Goal: Task Accomplishment & Management: Use online tool/utility

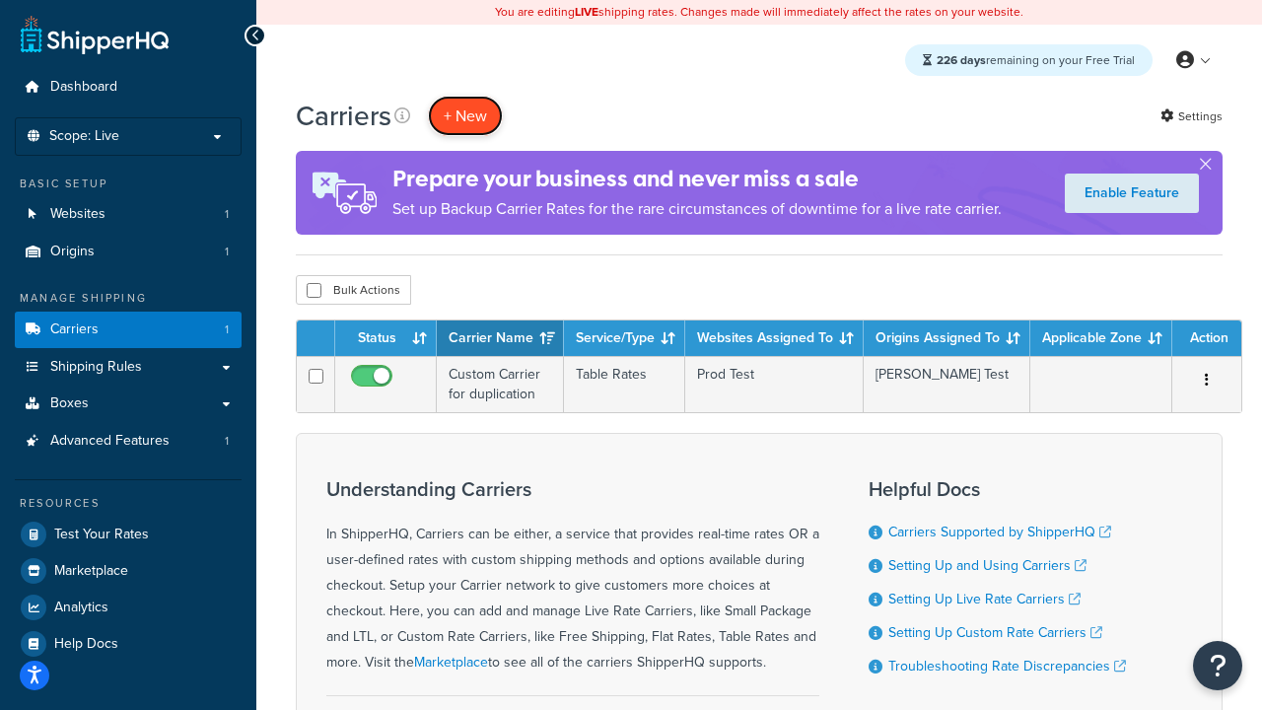
click at [465, 115] on button "+ New" at bounding box center [465, 116] width 75 height 40
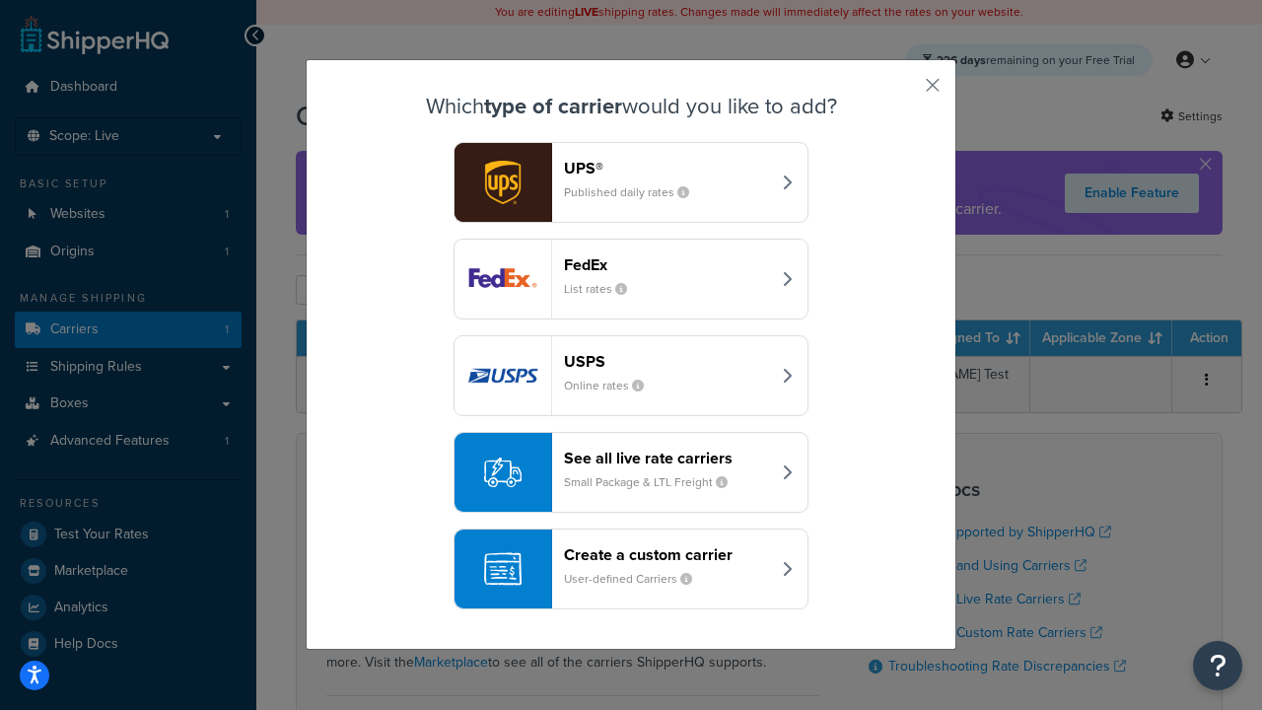
click at [666, 264] on header "FedEx" at bounding box center [667, 264] width 206 height 19
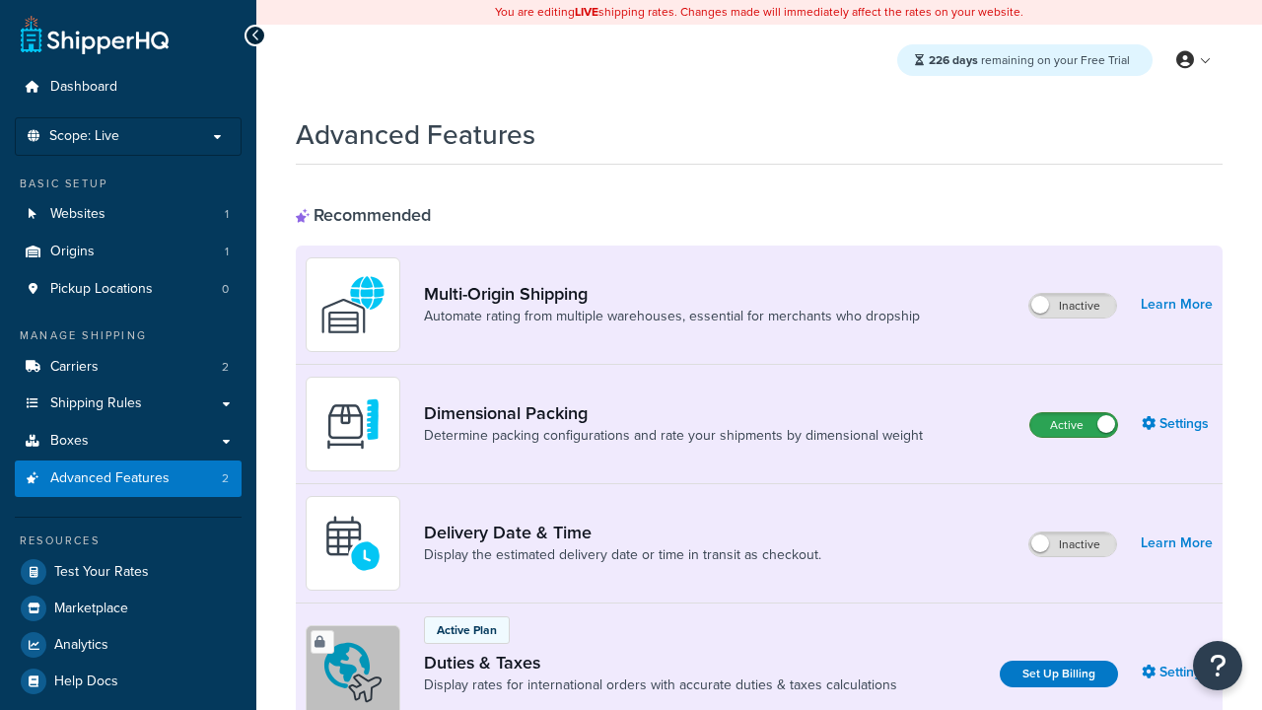
click at [1074, 425] on label "Active" at bounding box center [1073, 425] width 87 height 24
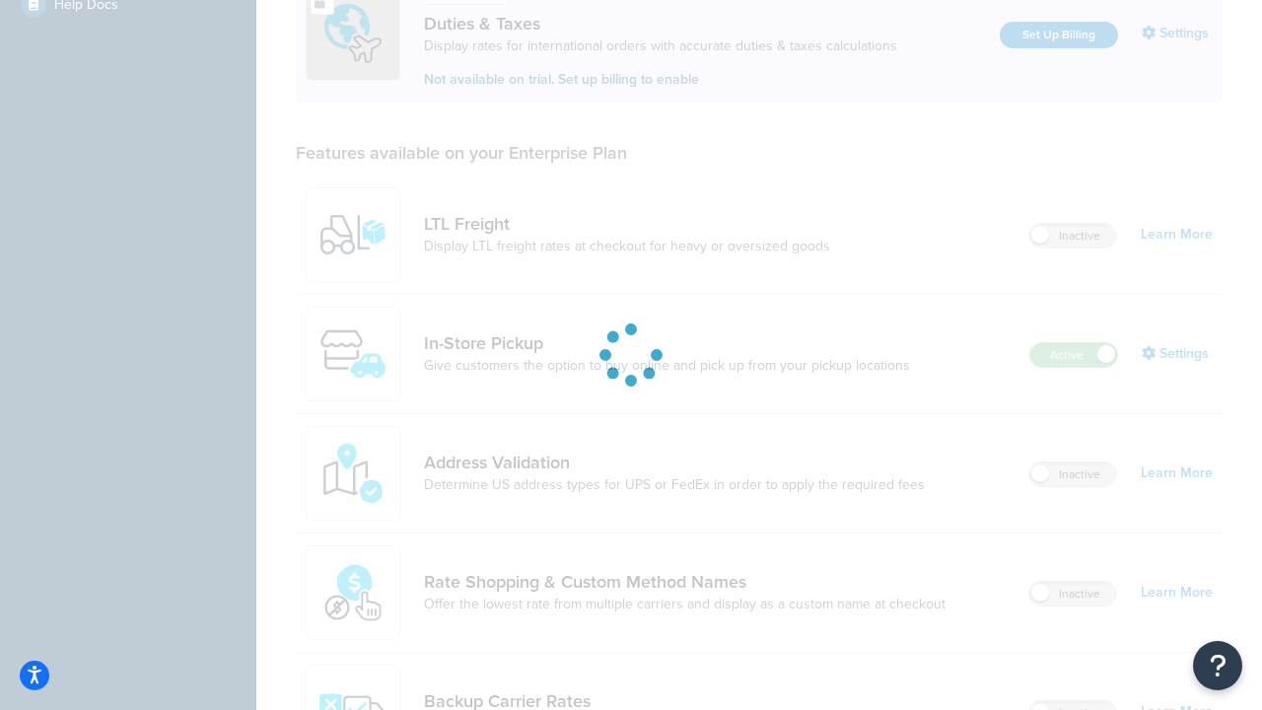
scroll to position [601, 0]
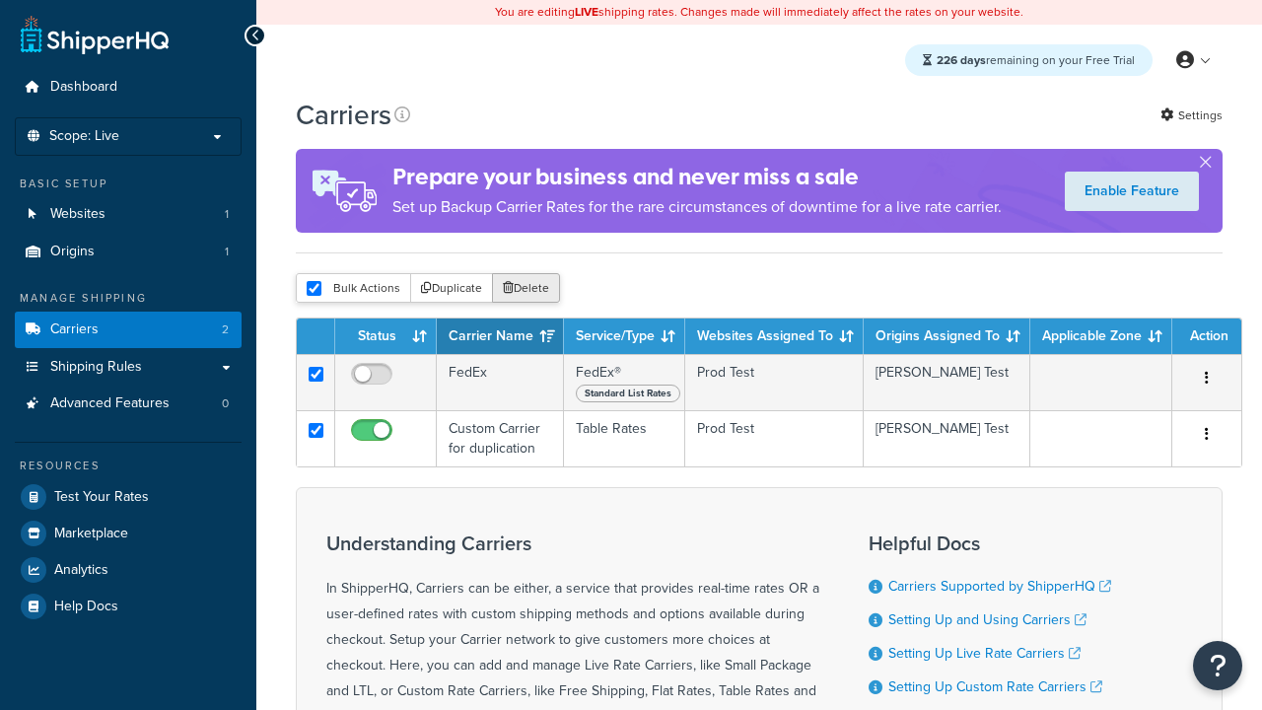
click at [524, 288] on button "Delete" at bounding box center [526, 288] width 68 height 30
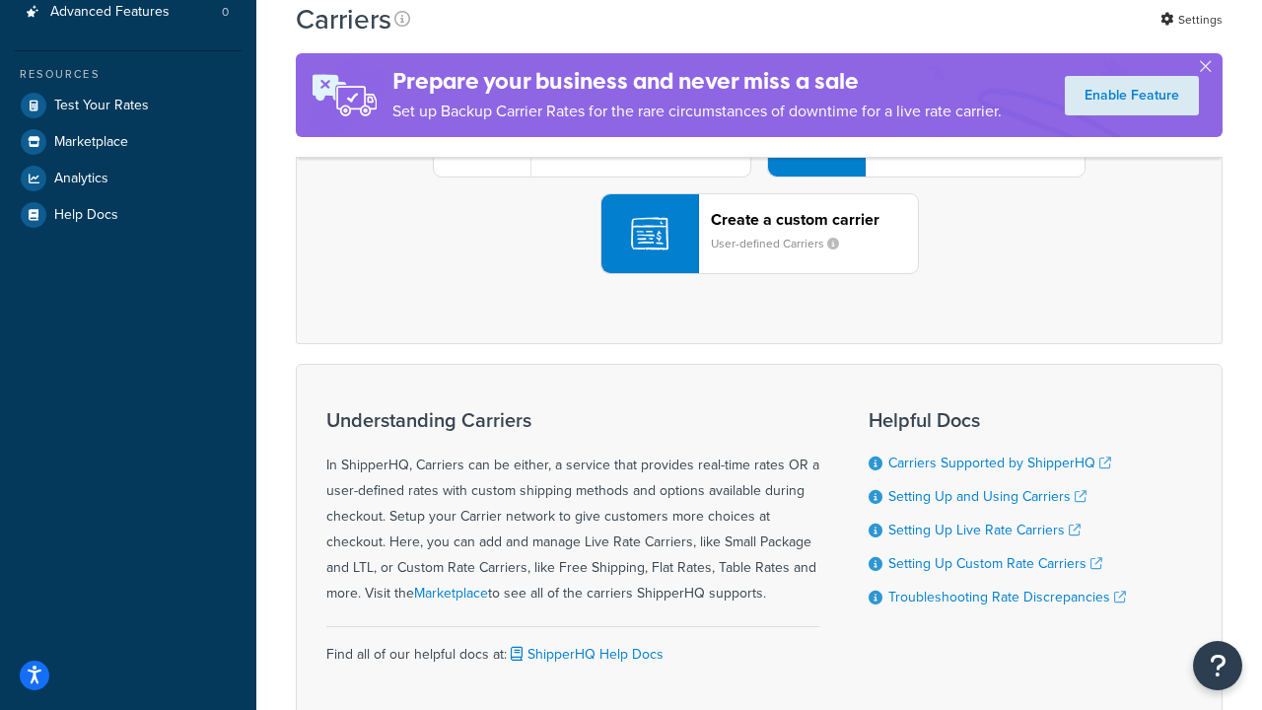
click at [759, 274] on div "UPS® Published daily rates FedEx List rates USPS Online rates See all live rate…" at bounding box center [758, 137] width 885 height 274
click at [759, 252] on small "User-defined Carriers" at bounding box center [783, 244] width 144 height 18
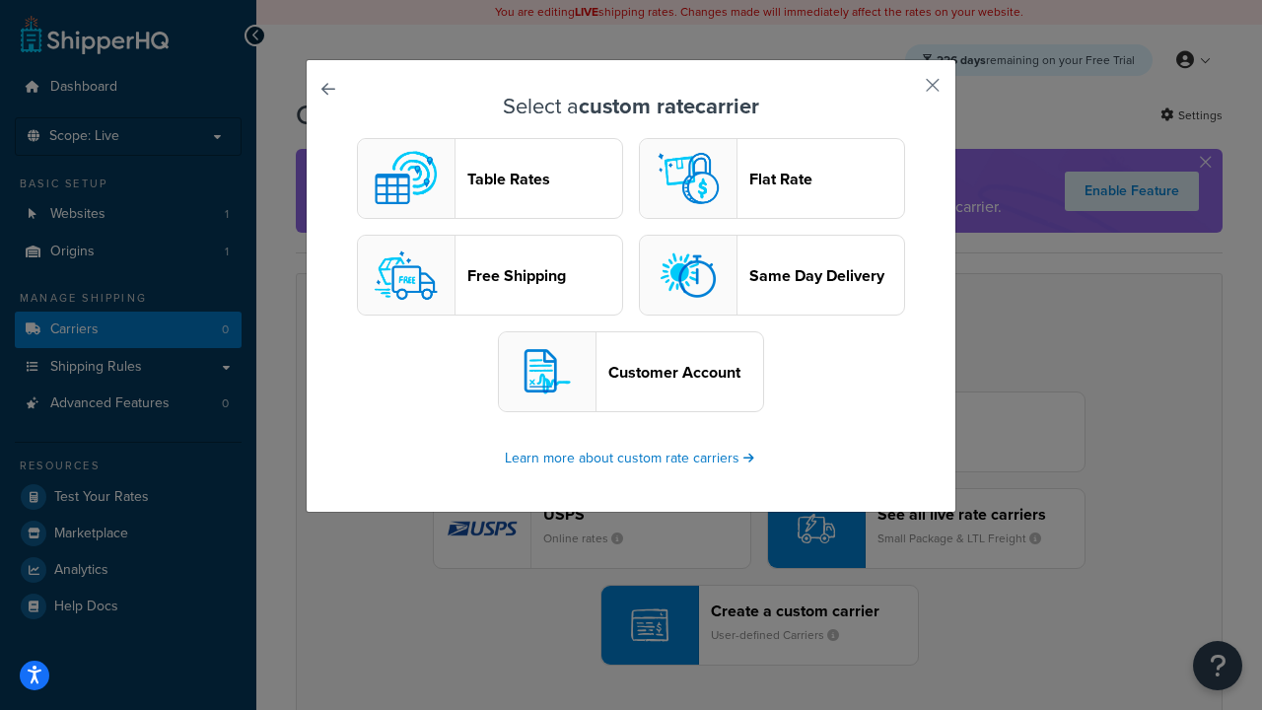
click at [490, 178] on header "Table Rates" at bounding box center [544, 179] width 155 height 19
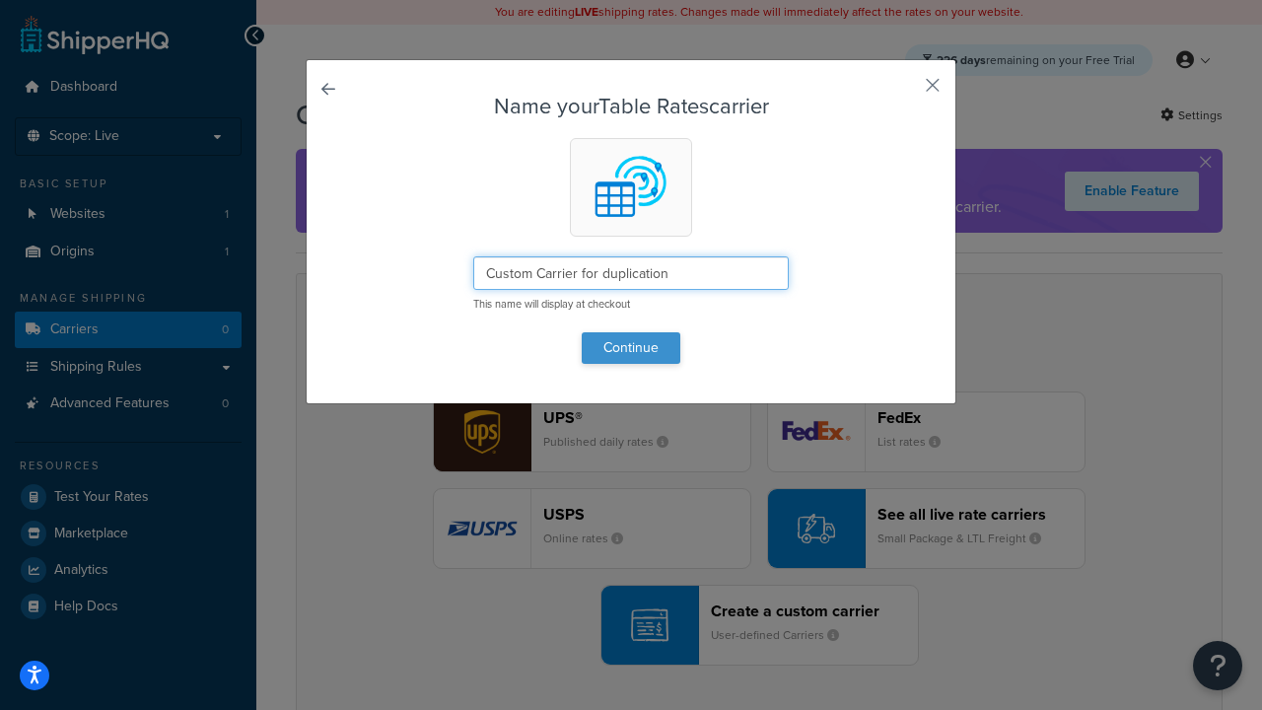
type input "Custom Carrier for duplication"
click at [631, 347] on button "Continue" at bounding box center [631, 348] width 99 height 32
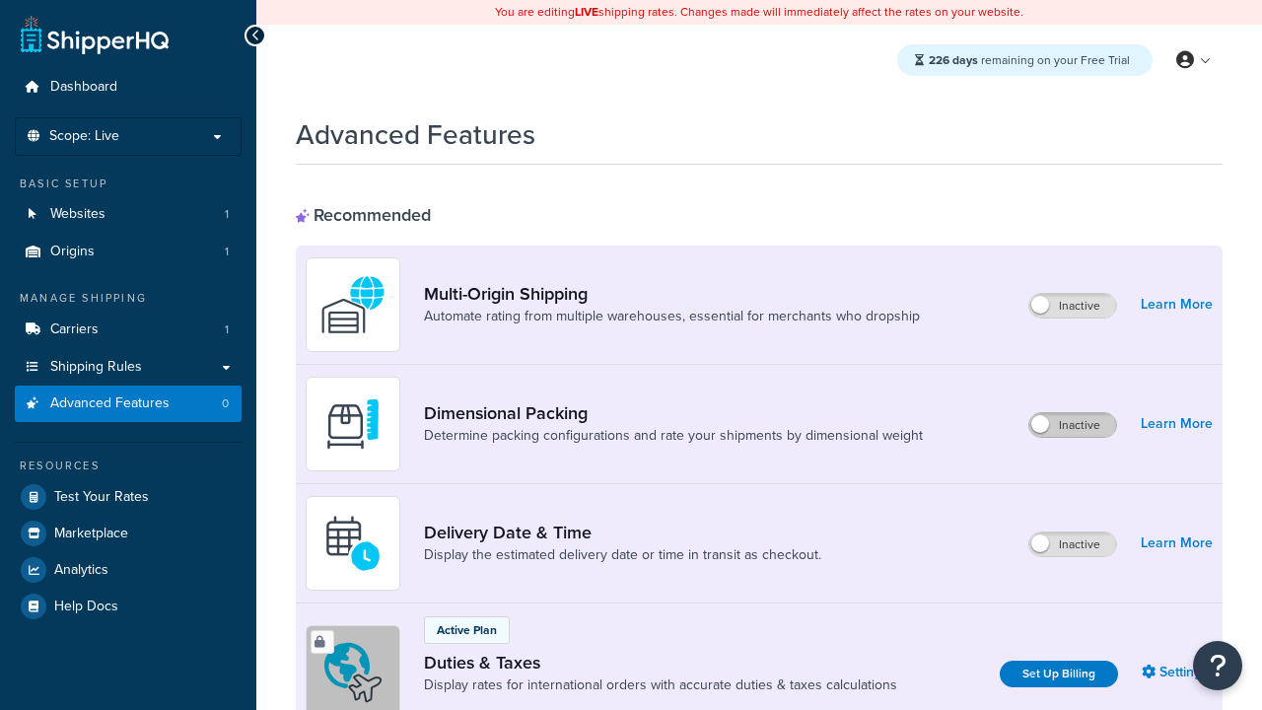
click at [1074, 425] on label "Inactive" at bounding box center [1072, 425] width 87 height 24
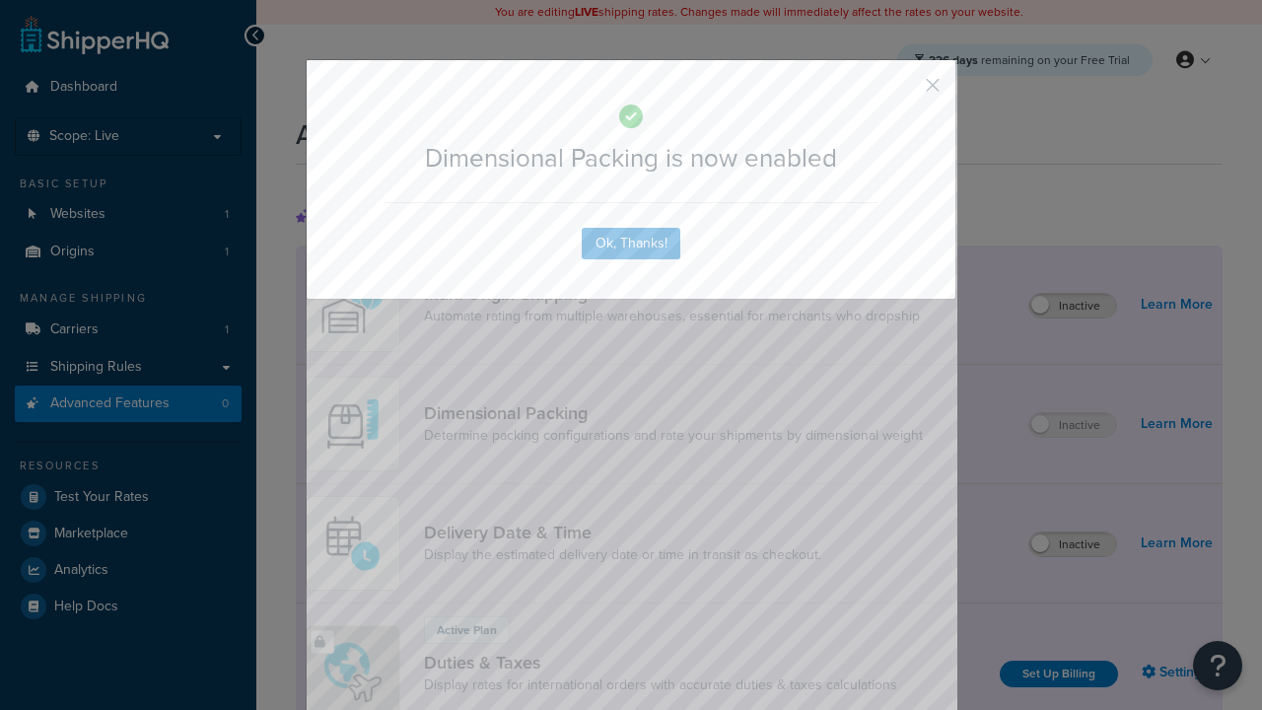
click at [903, 92] on button "button" at bounding box center [903, 92] width 5 height 5
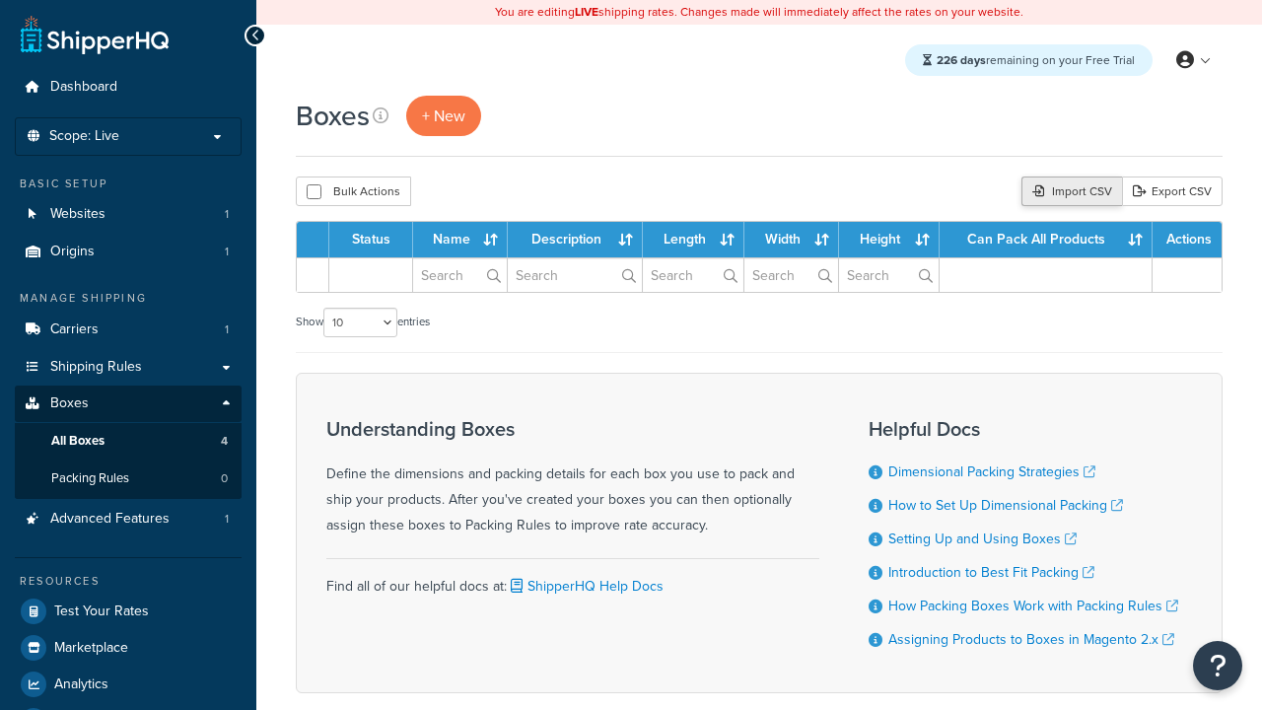
click at [1070, 191] on div "Import CSV" at bounding box center [1071, 191] width 101 height 30
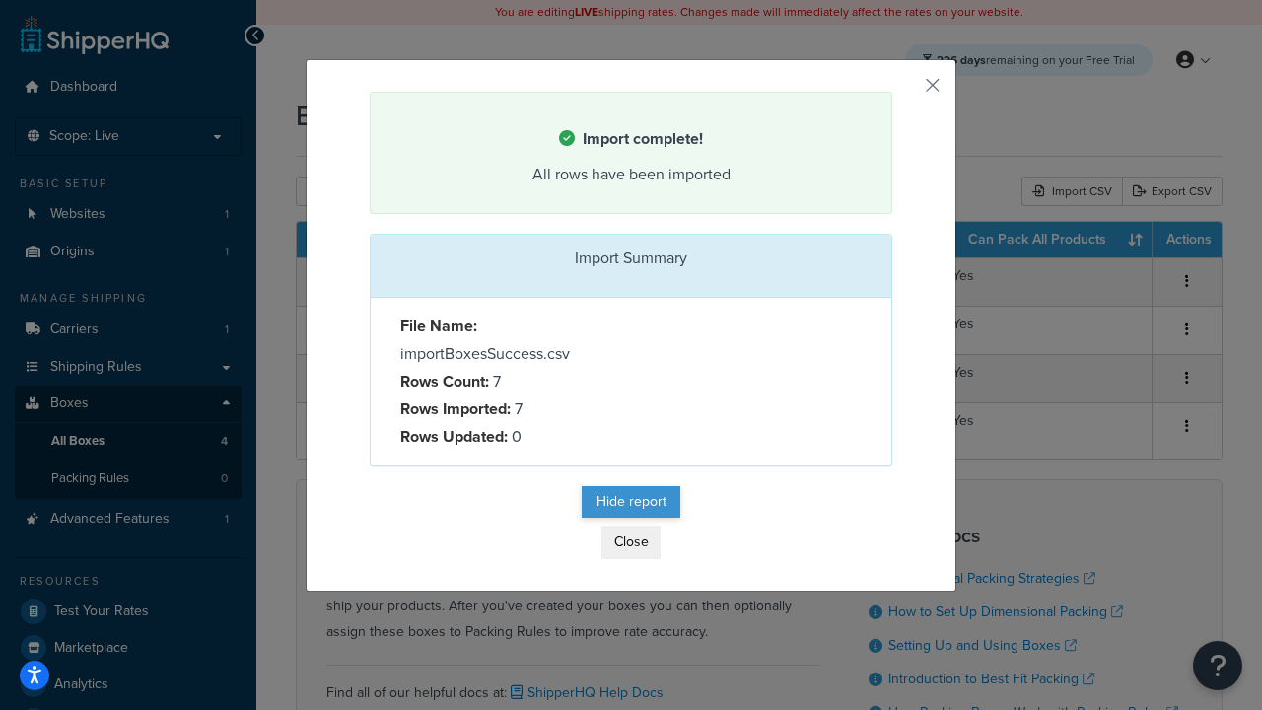
click at [631, 501] on button "Hide report" at bounding box center [631, 502] width 99 height 32
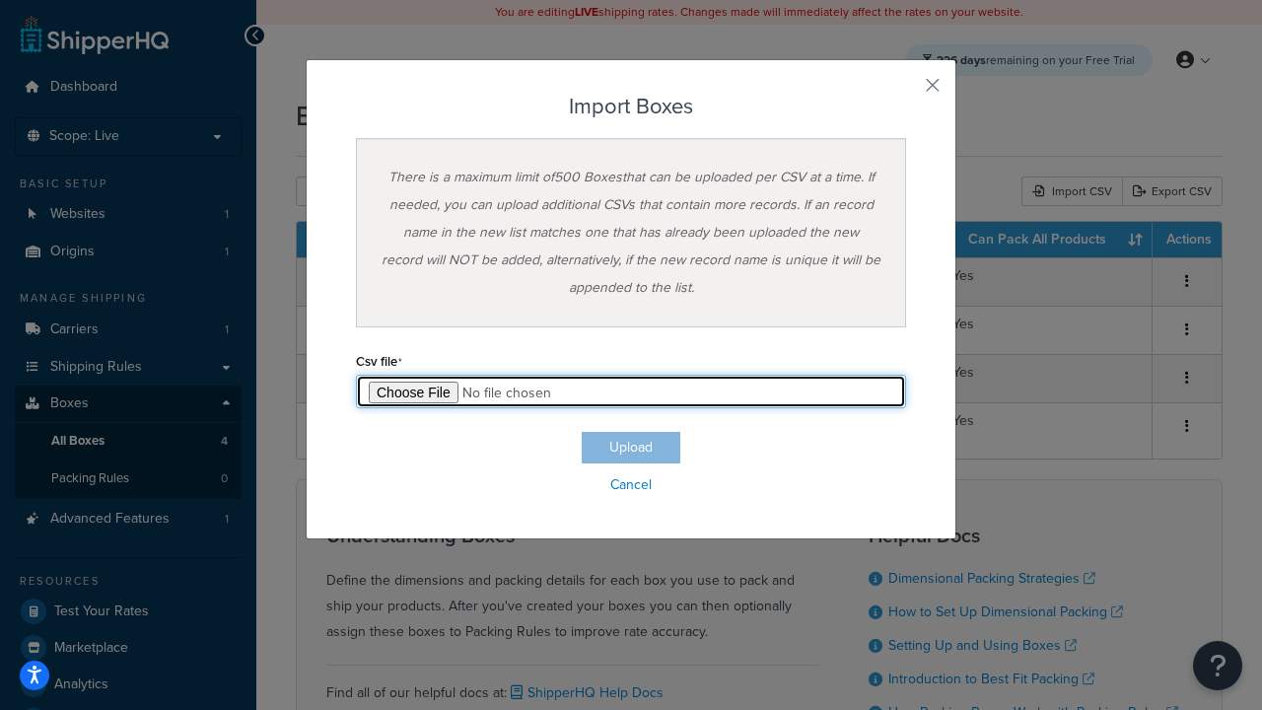
click at [631, 391] on input "file" at bounding box center [631, 392] width 550 height 34
type input "C:\fakepath\importBoxesSuccess.csv"
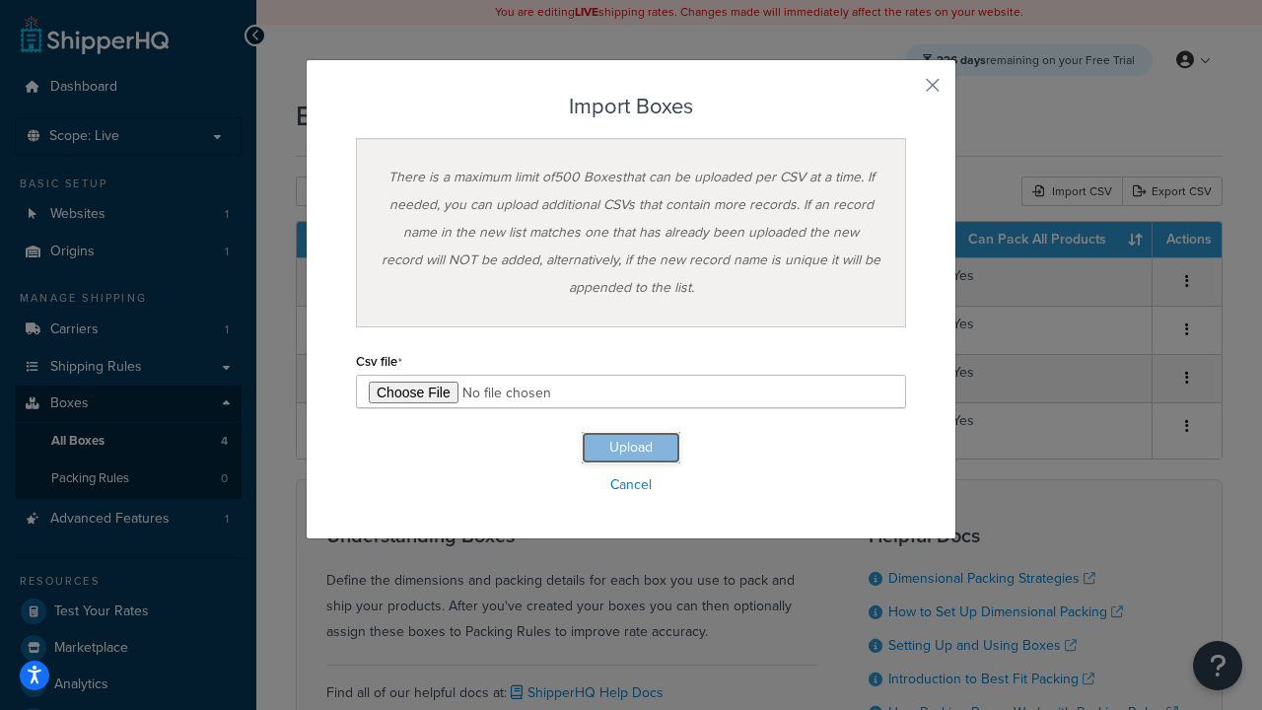
click at [631, 448] on button "Upload" at bounding box center [631, 448] width 99 height 32
